Goal: Information Seeking & Learning: Learn about a topic

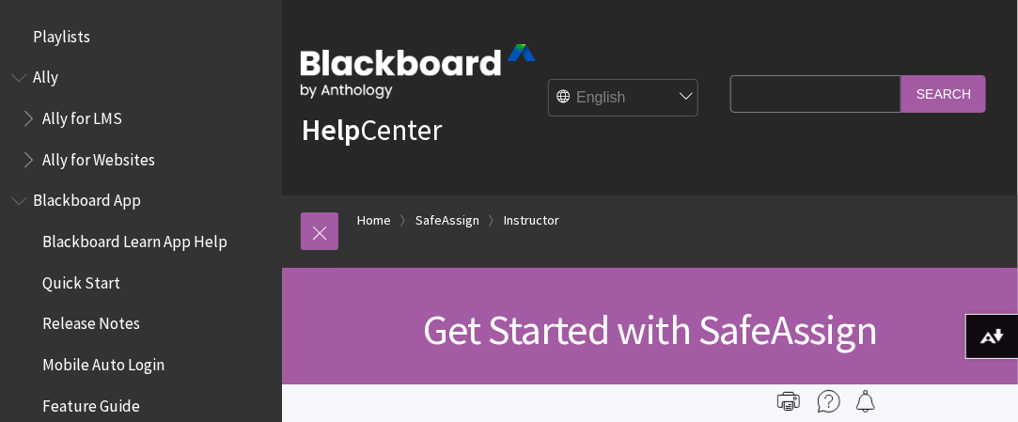
scroll to position [2520, 0]
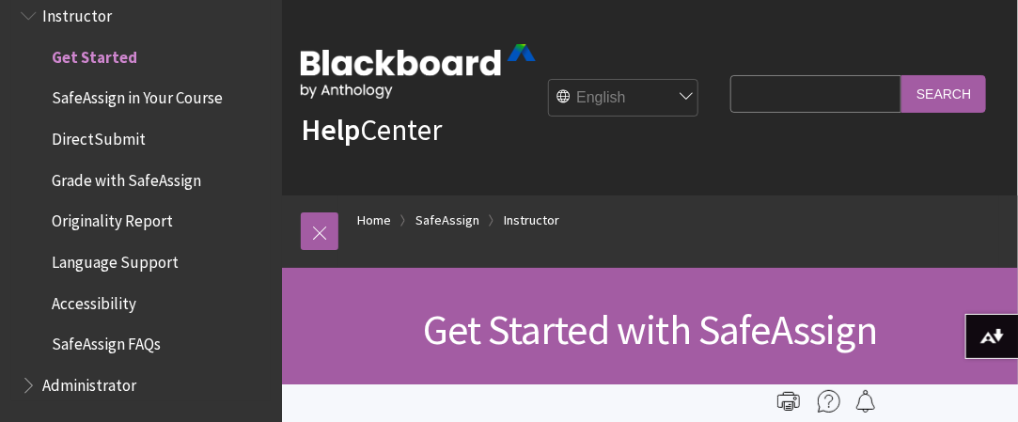
click at [118, 297] on span "Accessibility" at bounding box center [94, 300] width 85 height 25
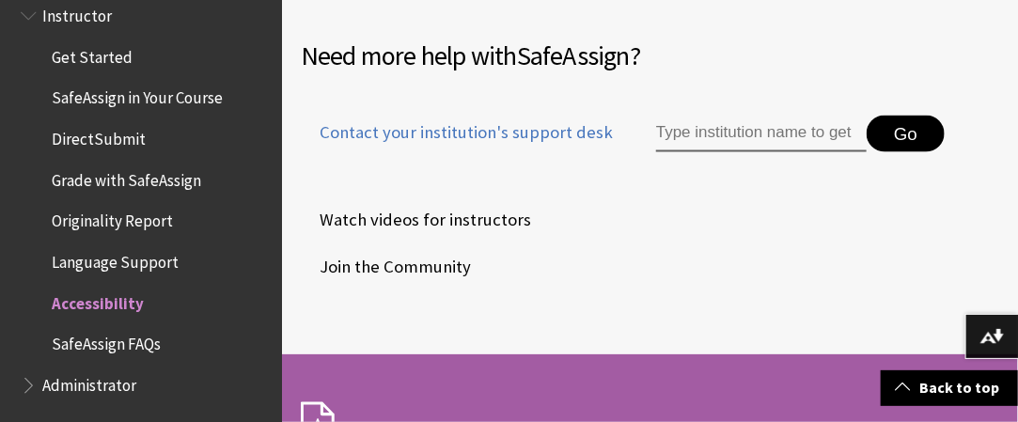
scroll to position [861, 0]
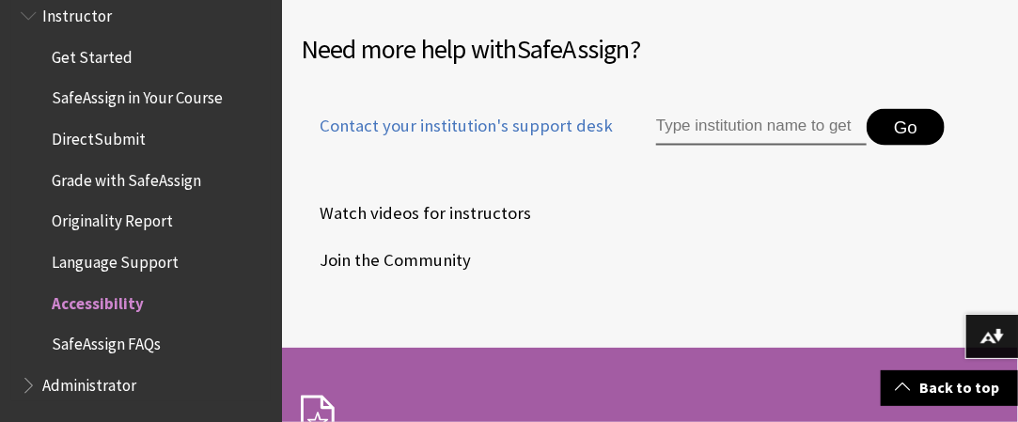
click at [145, 338] on span "SafeAssign FAQs" at bounding box center [106, 341] width 109 height 25
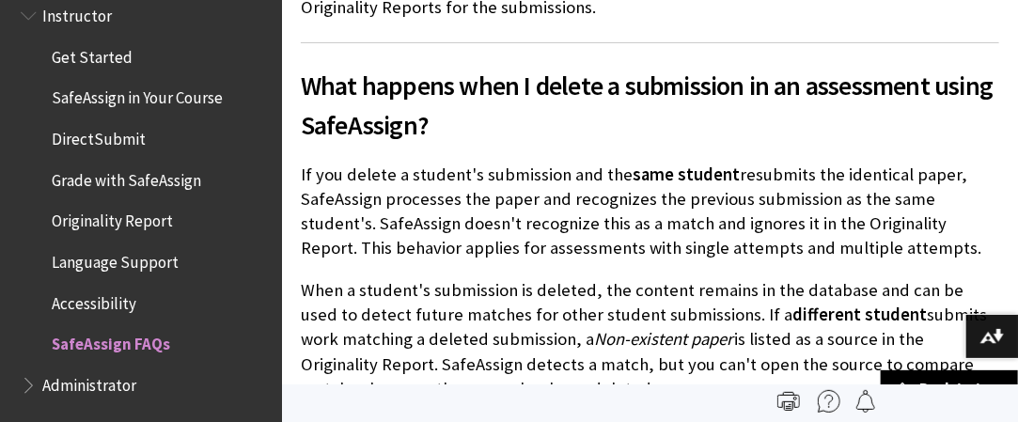
scroll to position [2130, 0]
